Goal: Navigation & Orientation: Find specific page/section

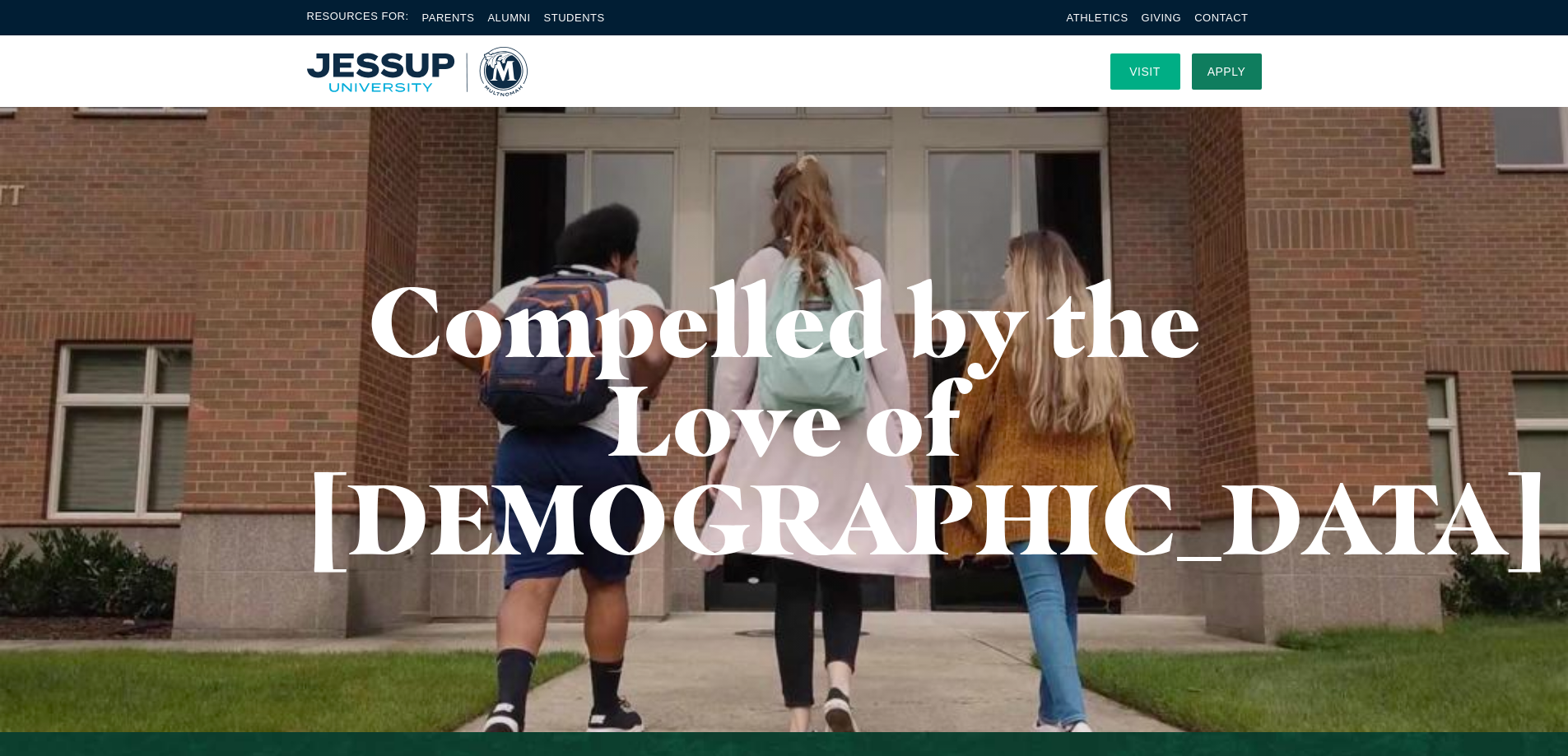
click at [1148, 62] on link "Visit" at bounding box center [1145, 71] width 70 height 36
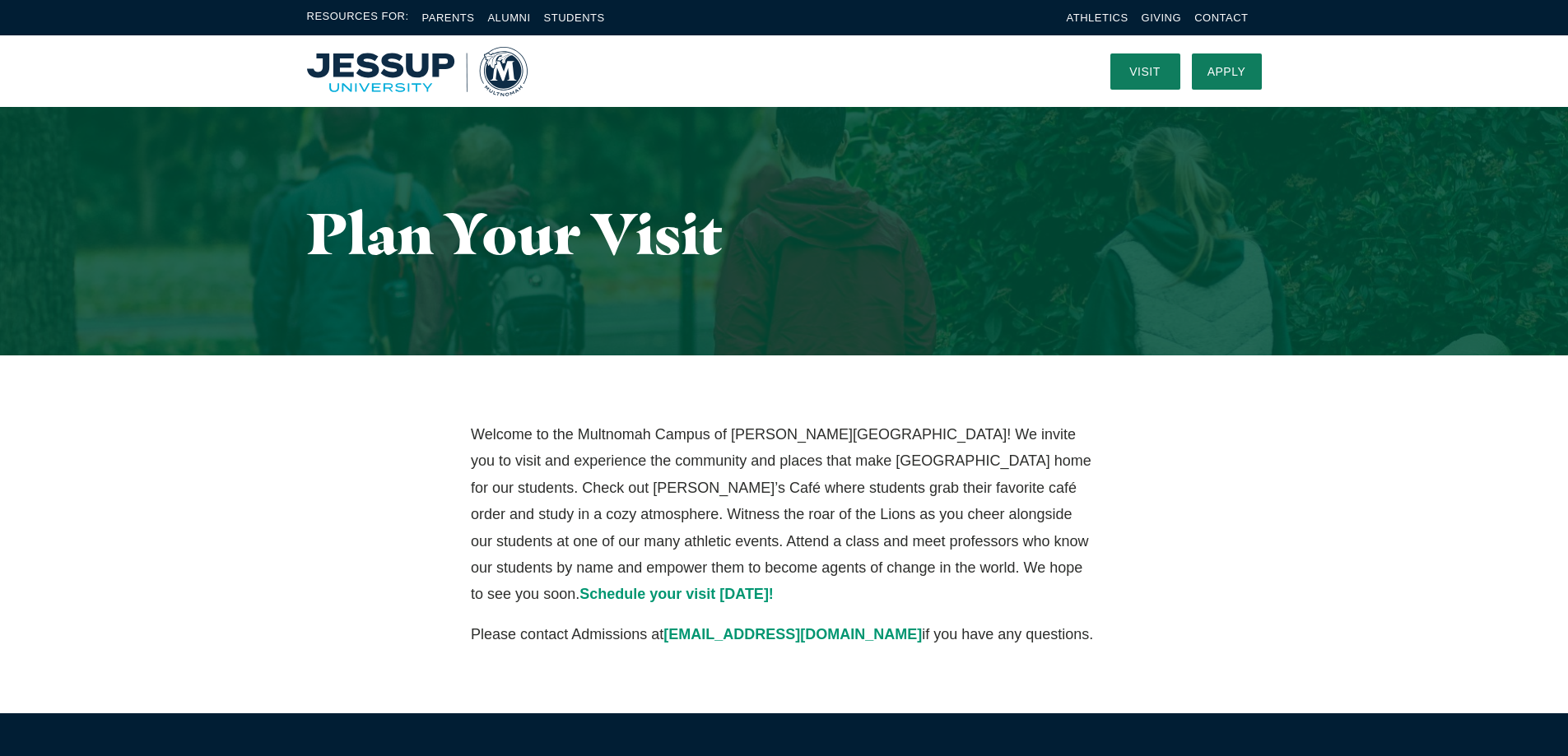
click at [354, 67] on img "Home" at bounding box center [417, 72] width 221 height 49
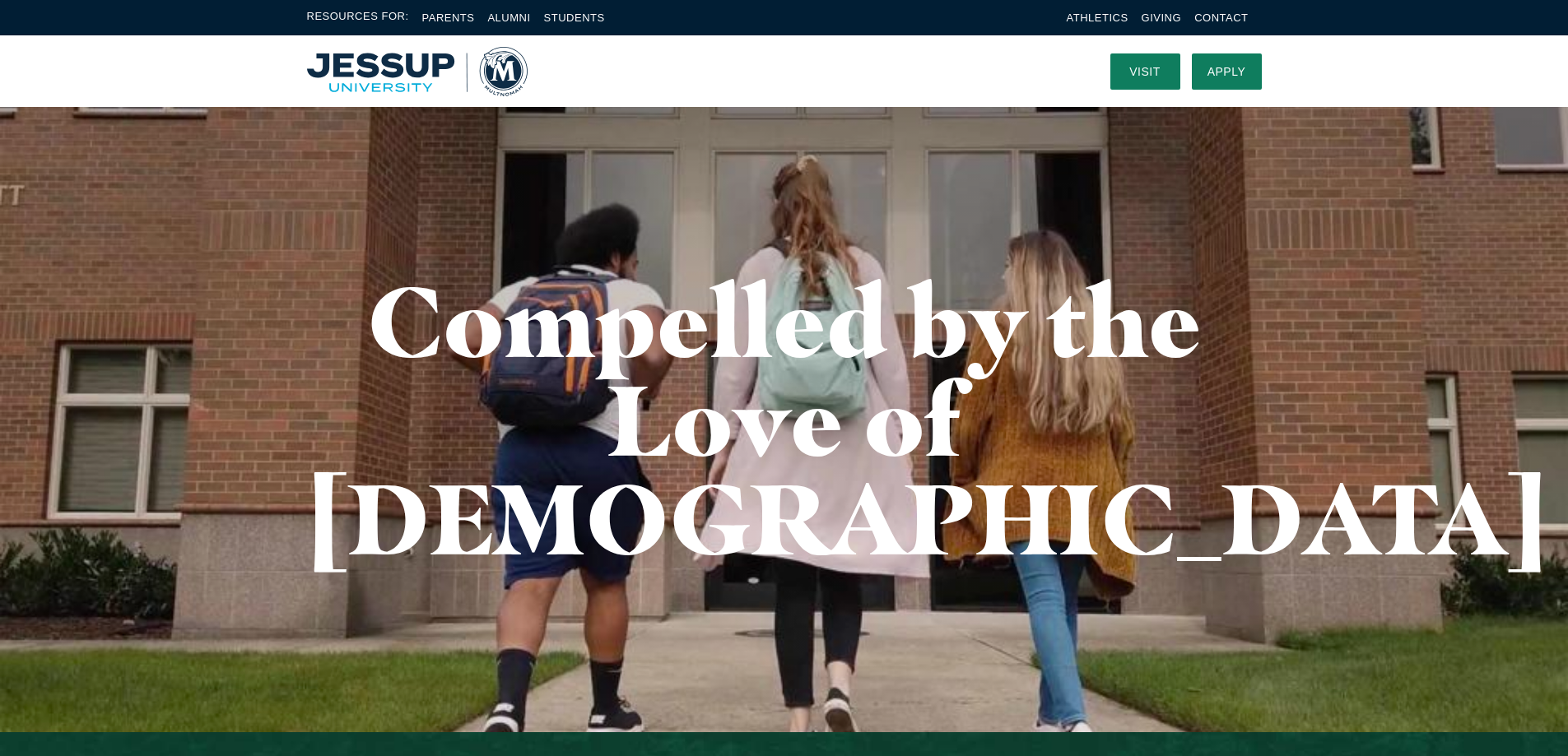
click at [369, 76] on img "Home" at bounding box center [417, 72] width 221 height 49
click at [1141, 66] on link "Visit" at bounding box center [1145, 71] width 70 height 36
